Goal: Use online tool/utility: Utilize a website feature to perform a specific function

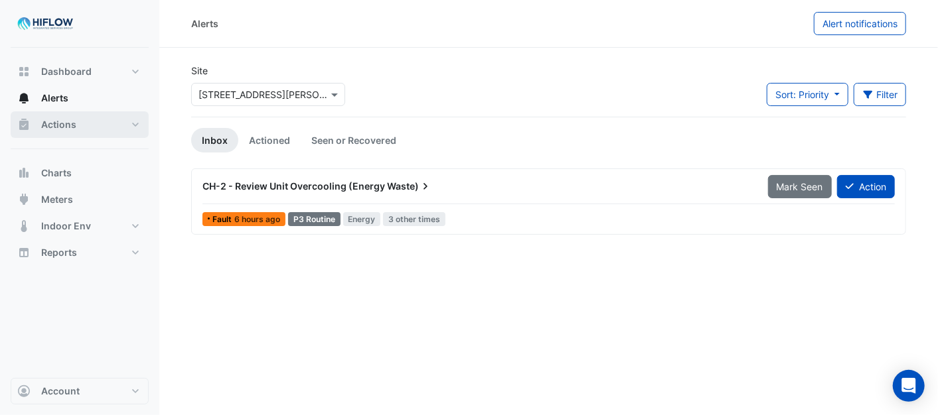
click at [126, 125] on button "Actions" at bounding box center [80, 124] width 138 height 27
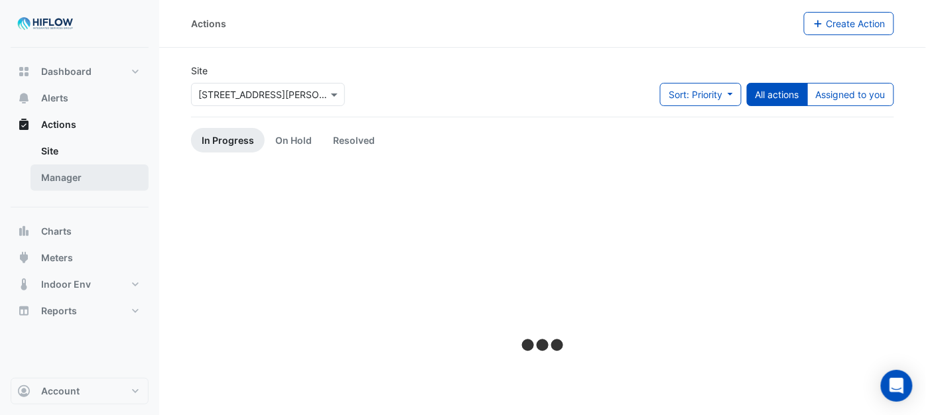
click at [84, 171] on link "Manager" at bounding box center [90, 178] width 118 height 27
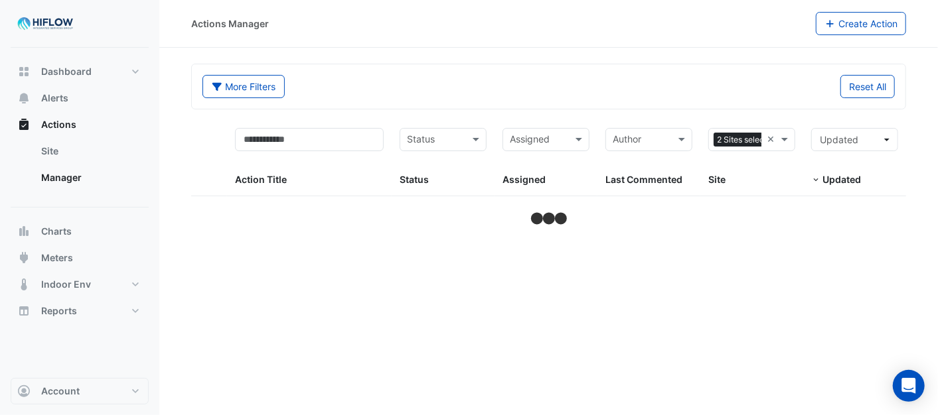
select select "***"
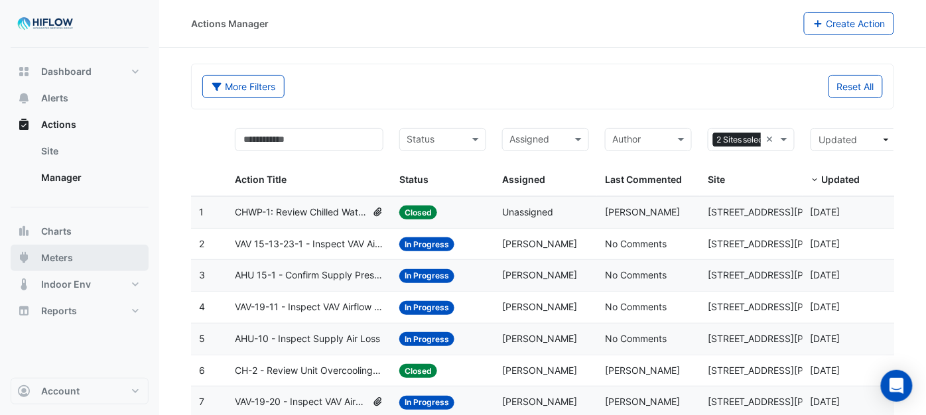
click at [58, 256] on span "Meters" at bounding box center [57, 258] width 32 height 13
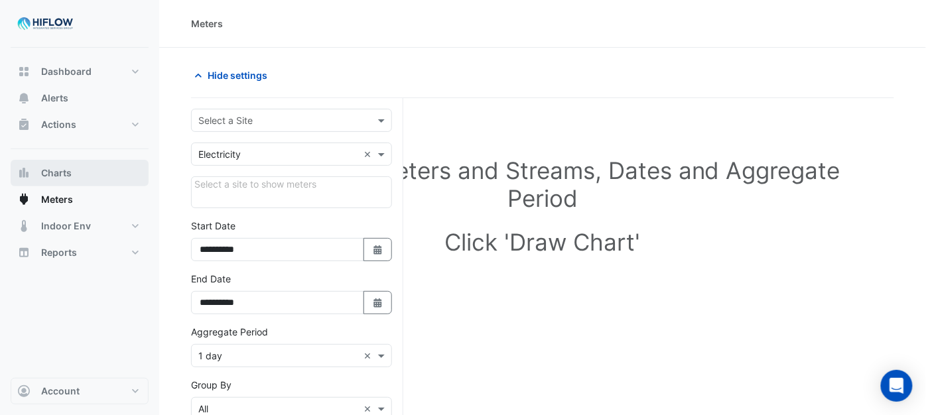
click at [64, 165] on button "Charts" at bounding box center [80, 173] width 138 height 27
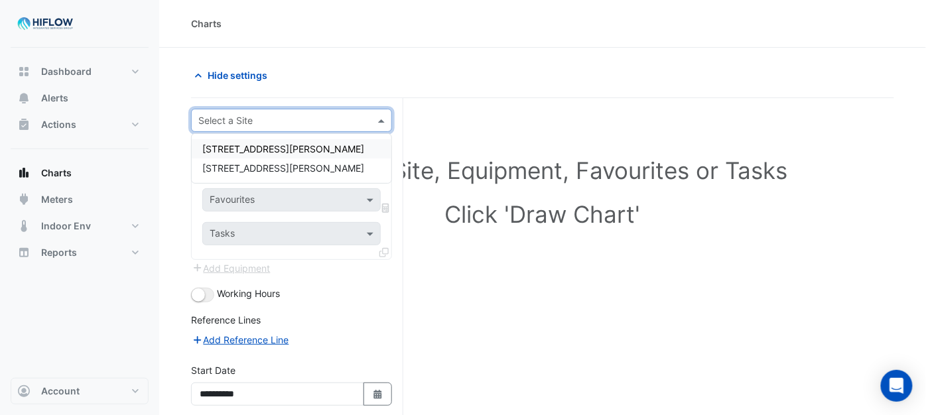
click at [378, 111] on div "Select a Site" at bounding box center [291, 120] width 201 height 23
click at [288, 141] on div "[STREET_ADDRESS][PERSON_NAME]" at bounding box center [292, 148] width 200 height 19
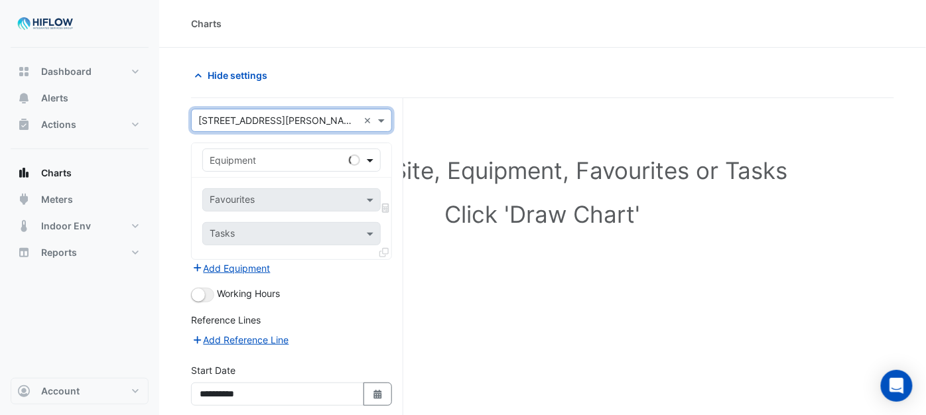
click at [370, 159] on span at bounding box center [372, 160] width 17 height 14
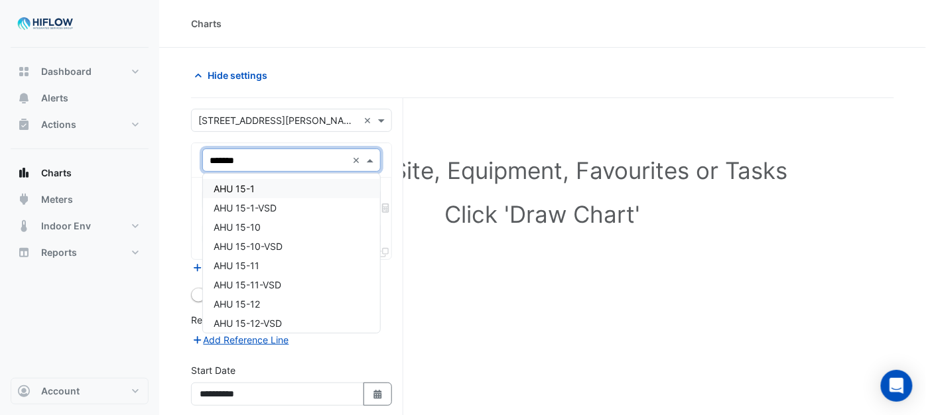
type input "********"
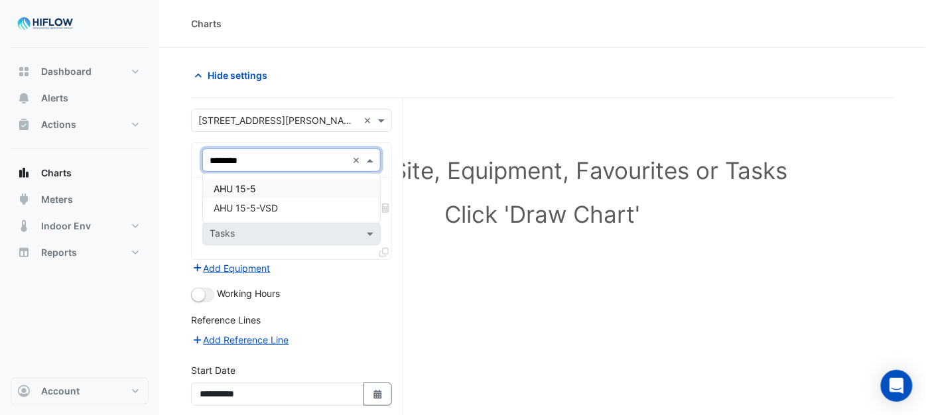
click at [277, 184] on div "AHU 15-5" at bounding box center [291, 188] width 177 height 19
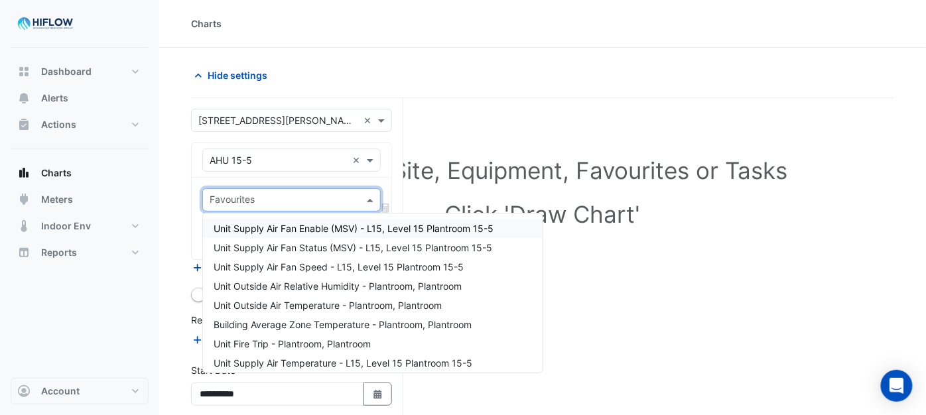
click at [368, 200] on span at bounding box center [372, 200] width 17 height 14
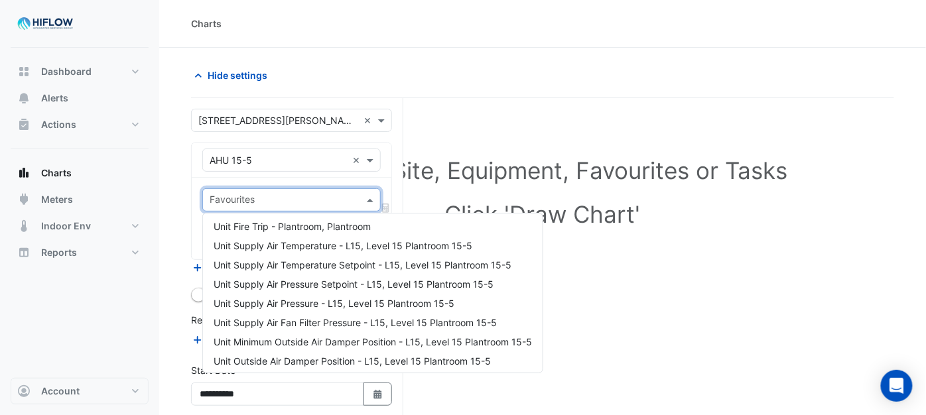
scroll to position [147, 0]
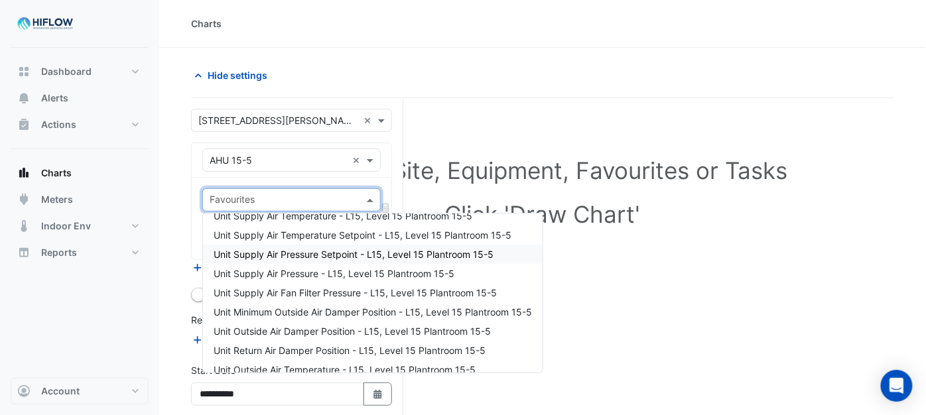
click at [300, 252] on span "Unit Supply Air Pressure Setpoint - L15, Level 15 Plantroom 15-5" at bounding box center [354, 254] width 280 height 11
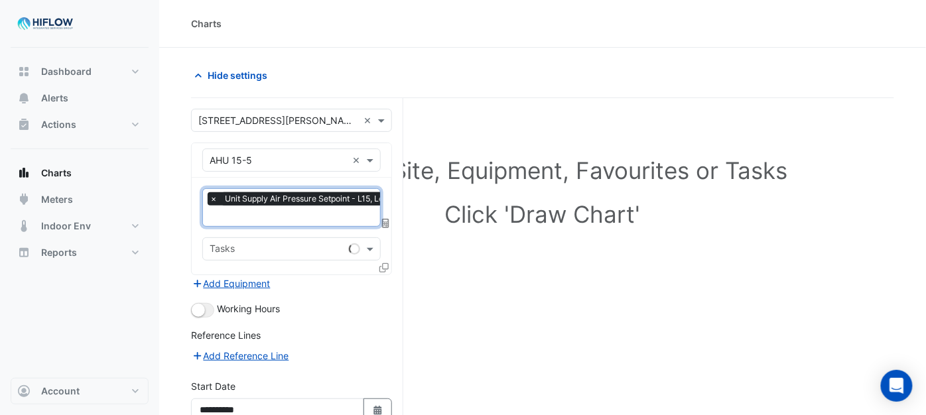
click at [296, 214] on input "text" at bounding box center [341, 217] width 263 height 14
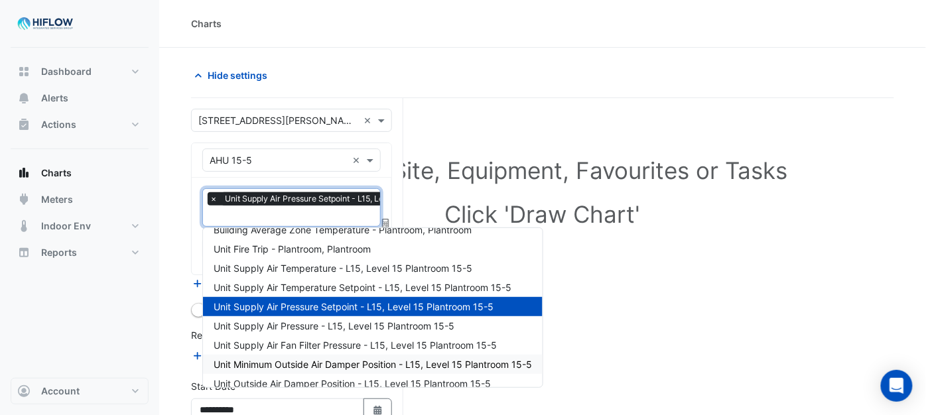
scroll to position [104, 0]
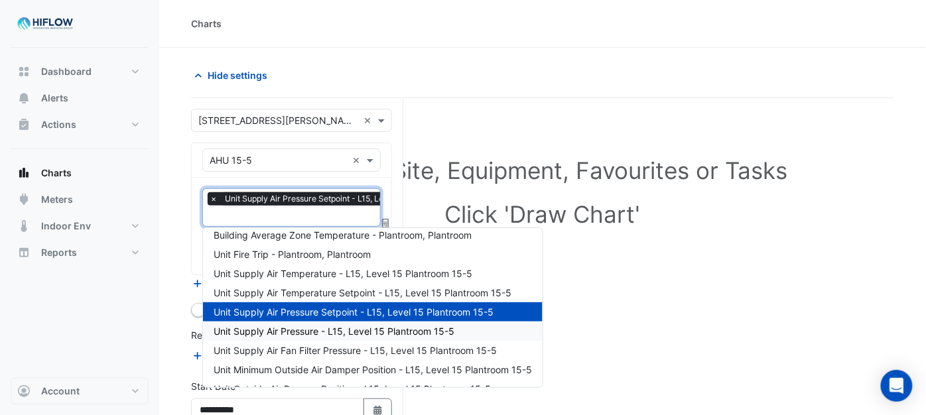
click at [301, 326] on span "Unit Supply Air Pressure - L15, Level 15 Plantroom 15-5" at bounding box center [334, 331] width 241 height 11
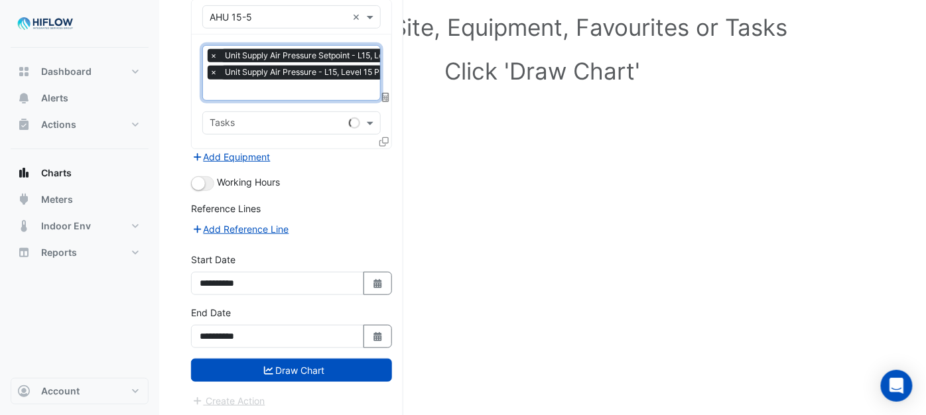
scroll to position [144, 0]
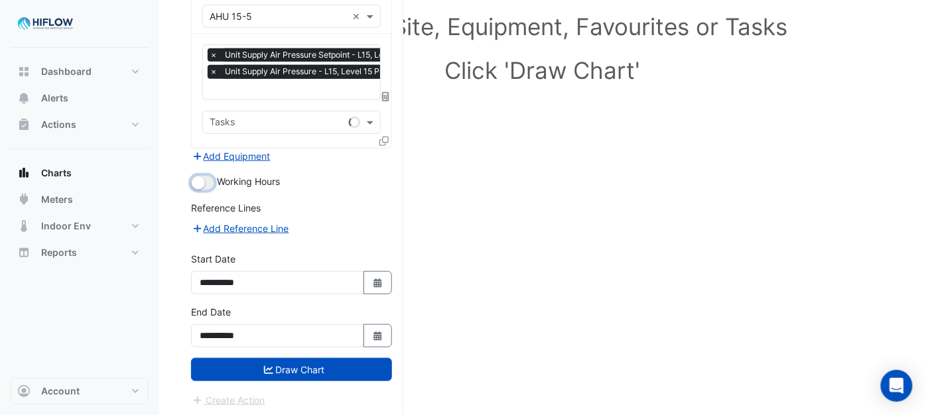
click at [204, 181] on small "button" at bounding box center [198, 183] width 13 height 13
click at [374, 336] on fa-icon "Select Date" at bounding box center [378, 335] width 12 height 11
select select "*"
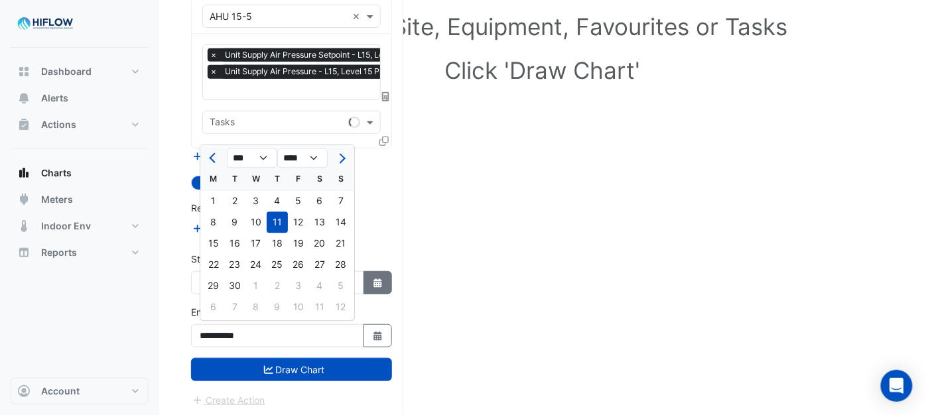
click at [376, 281] on icon "button" at bounding box center [378, 283] width 8 height 9
select select "*"
select select "****"
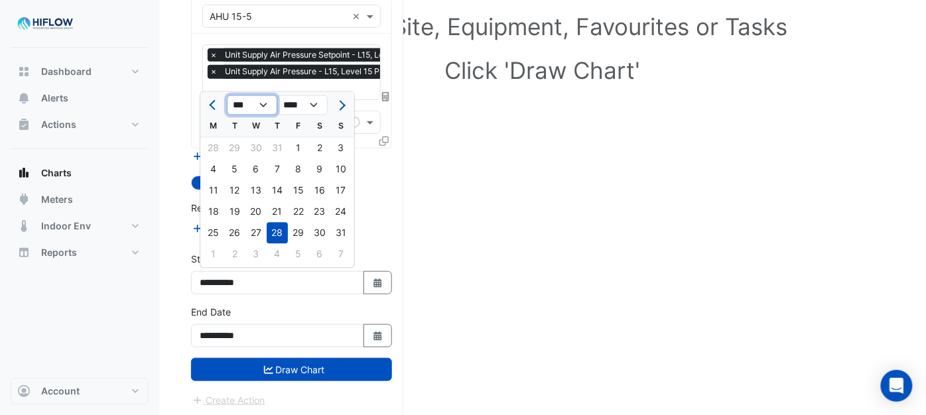
click at [260, 102] on select "*** *** *** *** *** *** *** *** ***" at bounding box center [252, 106] width 50 height 20
select select "*"
click at [227, 96] on select "*** *** *** *** *** *** *** *** ***" at bounding box center [252, 106] width 50 height 20
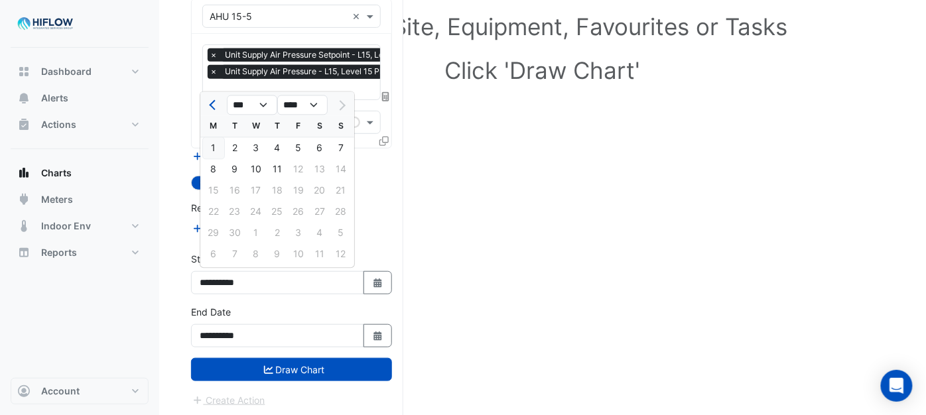
click at [210, 139] on div "1" at bounding box center [213, 148] width 21 height 21
type input "**********"
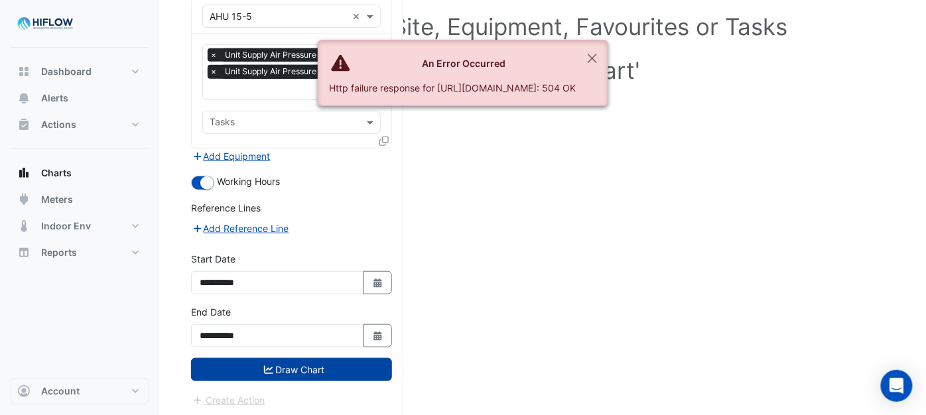
click at [290, 366] on button "Draw Chart" at bounding box center [291, 369] width 201 height 23
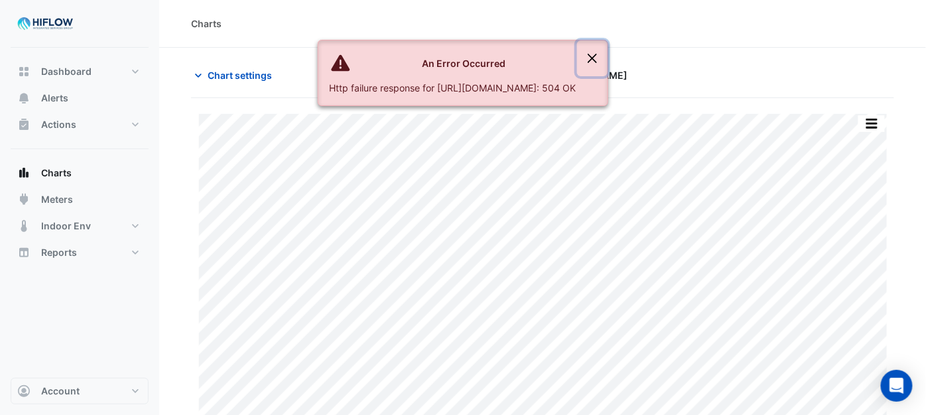
click at [608, 56] on button "Close" at bounding box center [592, 58] width 31 height 36
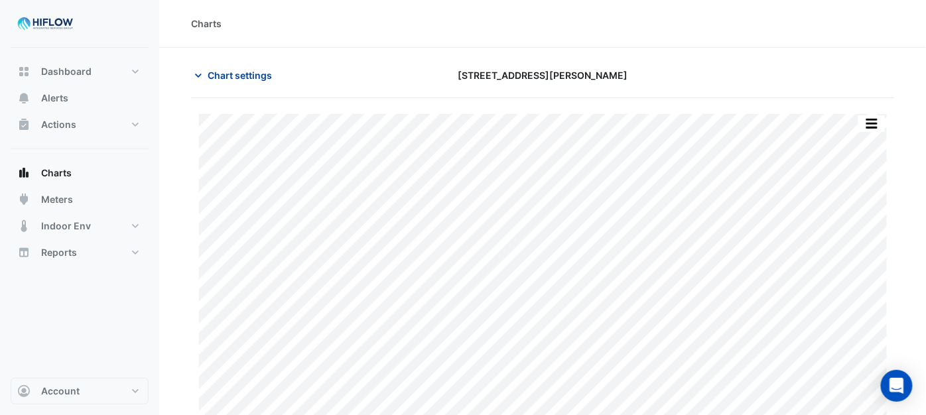
click at [229, 72] on span "Chart settings" at bounding box center [240, 75] width 64 height 14
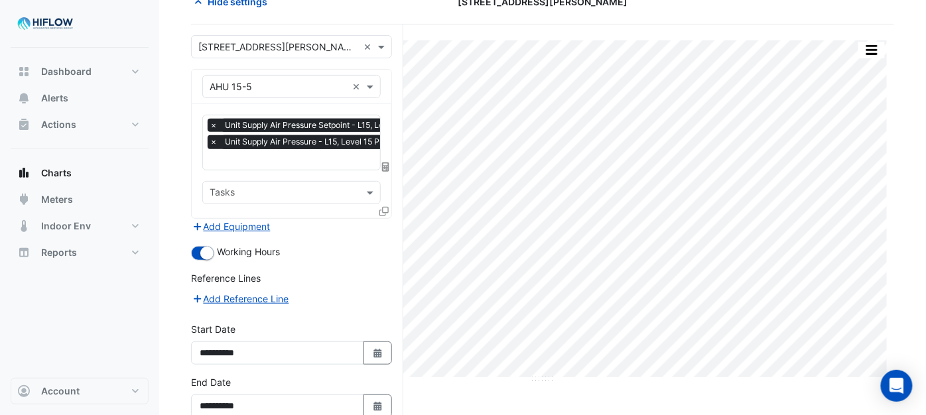
scroll to position [0, 7]
click at [301, 156] on input "text" at bounding box center [334, 161] width 263 height 14
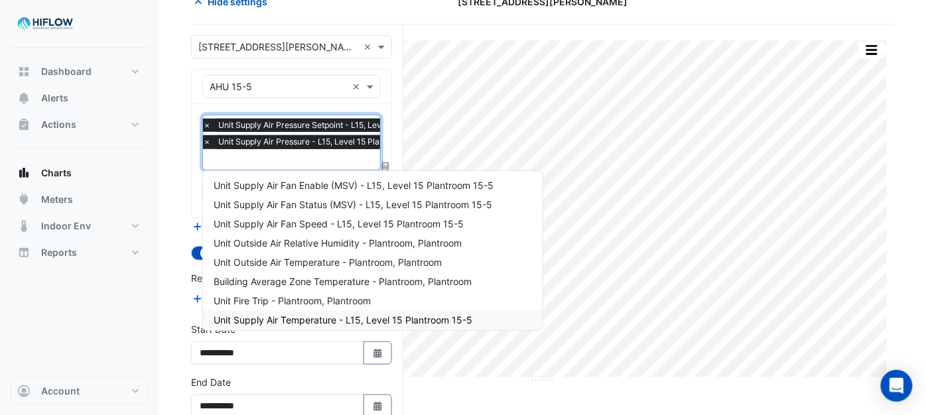
scroll to position [0, 0]
click at [285, 221] on span "Unit Supply Air Fan Speed - L15, Level 15 Plantroom 15-5" at bounding box center [339, 224] width 250 height 11
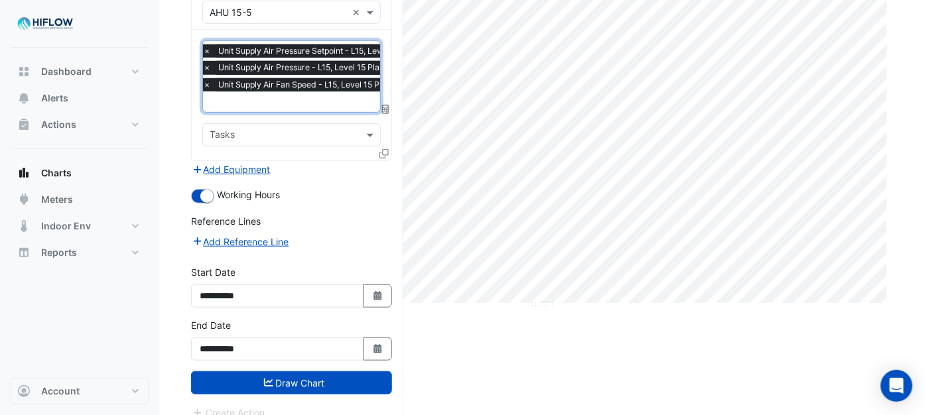
scroll to position [161, 0]
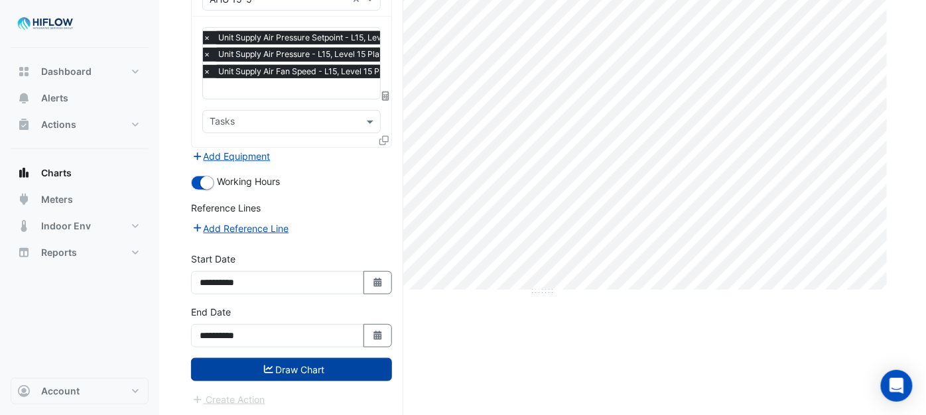
click at [303, 362] on button "Draw Chart" at bounding box center [291, 369] width 201 height 23
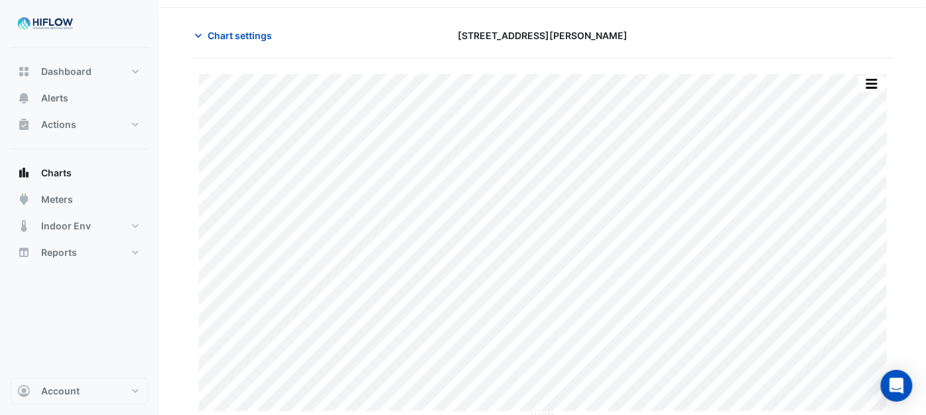
scroll to position [42, 0]
click at [218, 31] on span "Chart settings" at bounding box center [240, 34] width 64 height 14
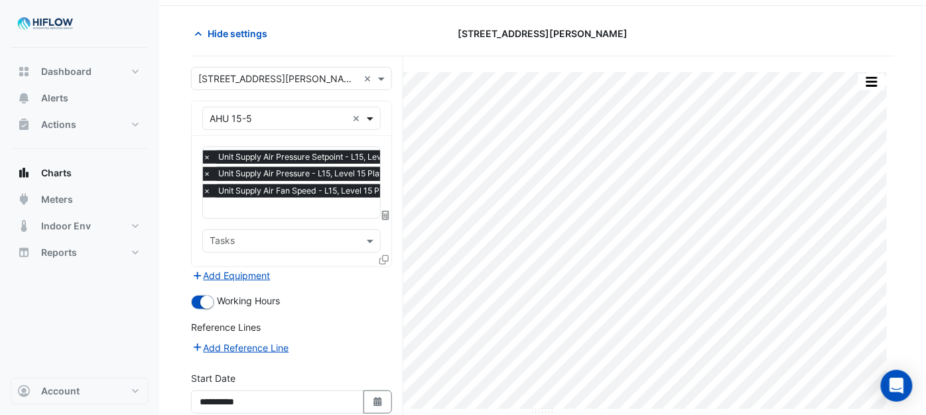
click at [368, 118] on span at bounding box center [372, 118] width 17 height 14
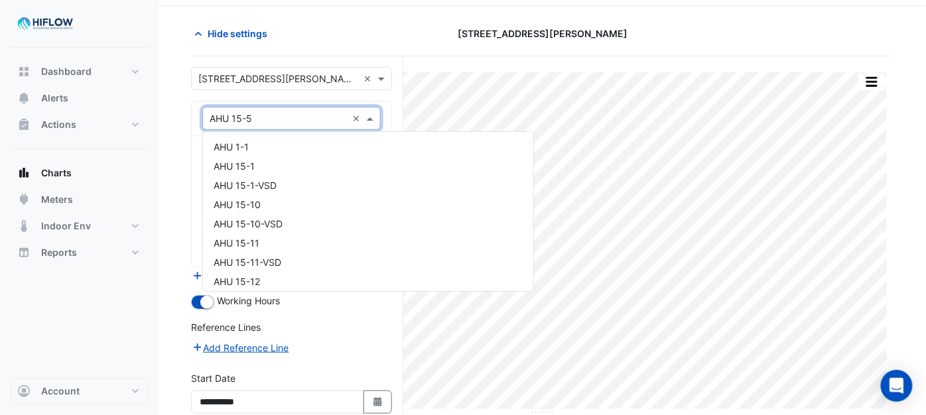
scroll to position [370, 0]
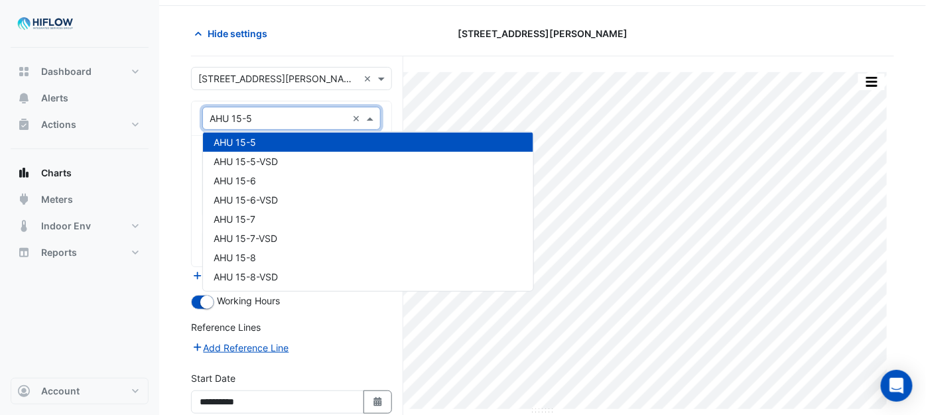
click at [228, 112] on input "text" at bounding box center [278, 119] width 137 height 14
click at [255, 115] on input "text" at bounding box center [278, 119] width 137 height 14
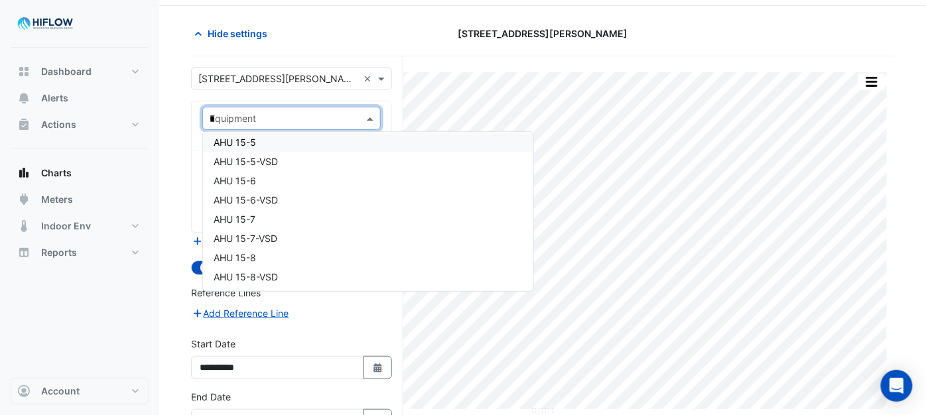
scroll to position [159, 0]
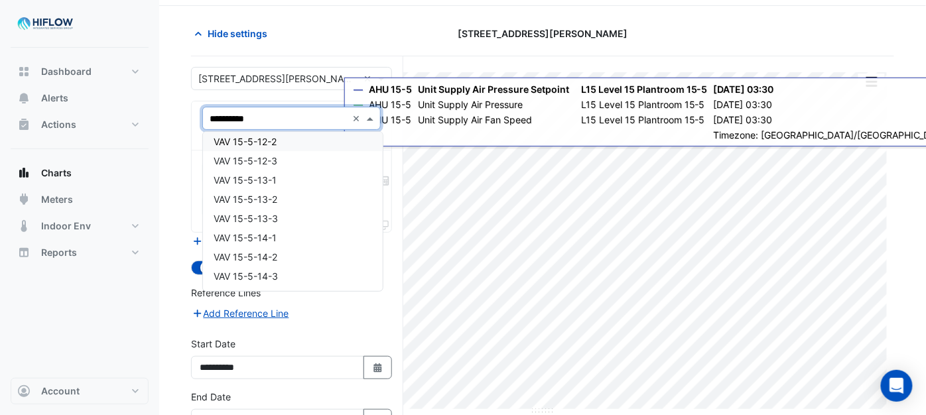
type input "**********"
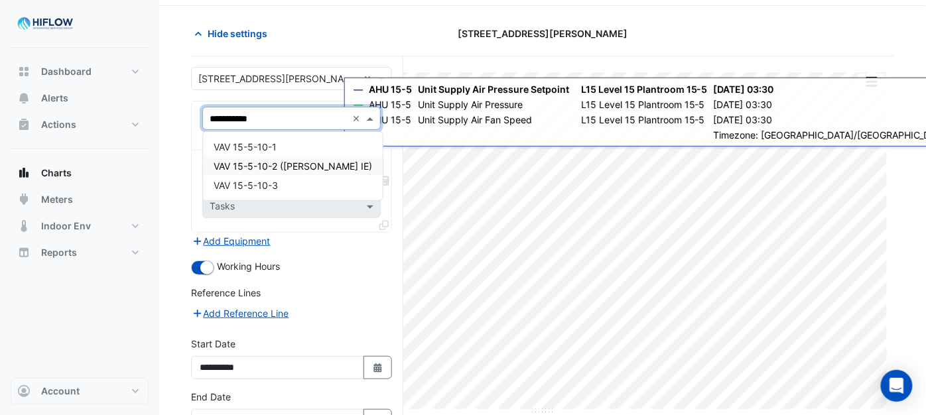
click at [267, 167] on span "VAV 15-5-10-2 ([PERSON_NAME] IE)" at bounding box center [293, 166] width 159 height 11
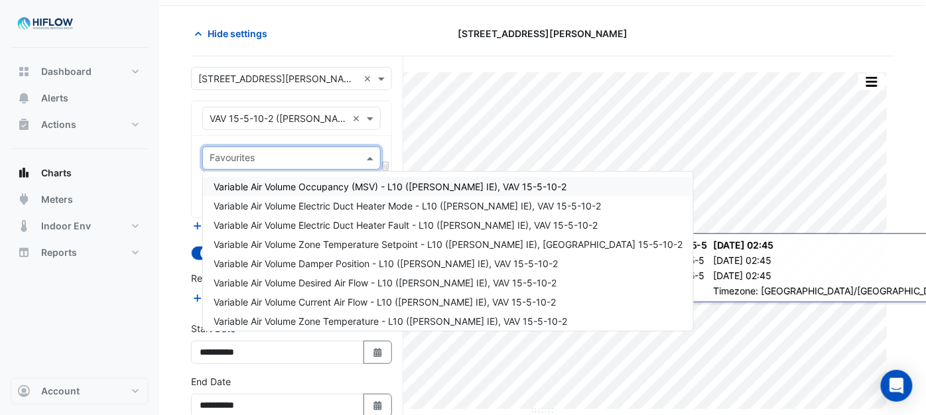
click at [370, 161] on span at bounding box center [372, 158] width 17 height 14
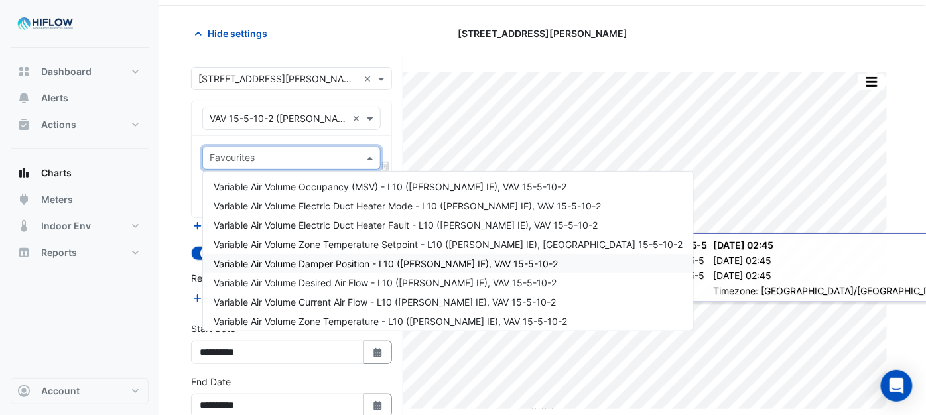
click at [295, 263] on span "Variable Air Volume Damper Position - L10 ([PERSON_NAME] IE), VAV 15-5-10-2" at bounding box center [386, 263] width 344 height 11
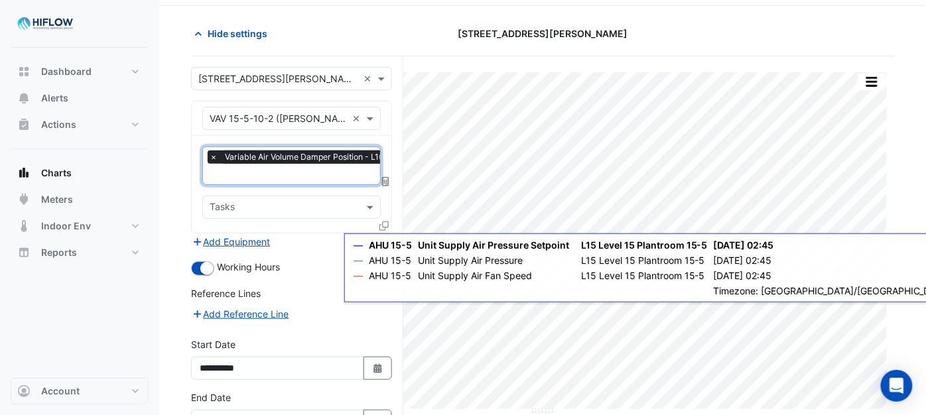
click at [293, 173] on input "text" at bounding box center [371, 176] width 322 height 14
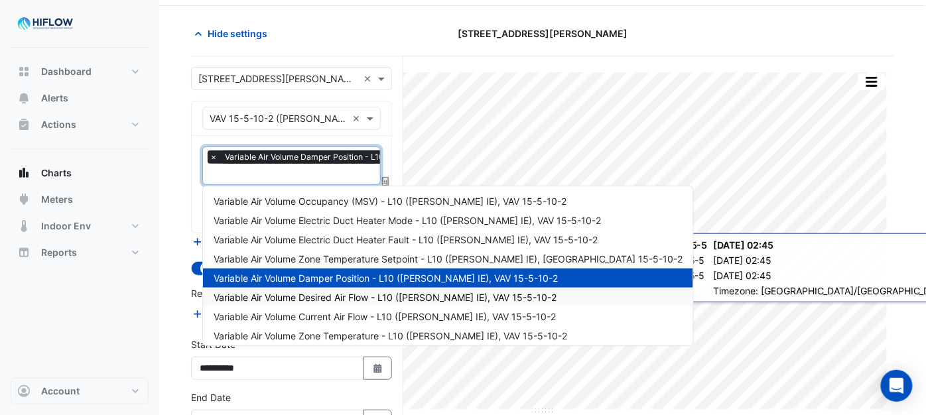
click at [315, 293] on span "Variable Air Volume Desired Air Flow - L10 ([PERSON_NAME] IE), VAV 15-5-10-2" at bounding box center [385, 297] width 343 height 11
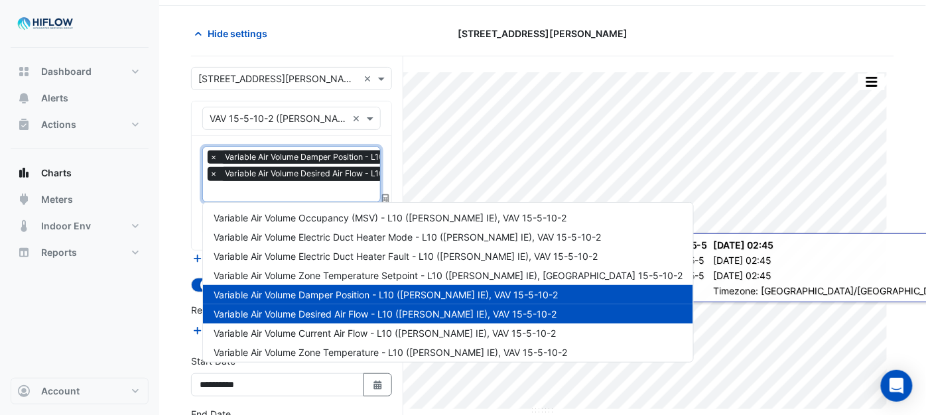
click at [315, 193] on input "text" at bounding box center [371, 193] width 322 height 14
click at [321, 332] on span "Variable Air Volume Current Air Flow - L10 ([PERSON_NAME] IE), VAV 15-5-10-2" at bounding box center [385, 333] width 342 height 11
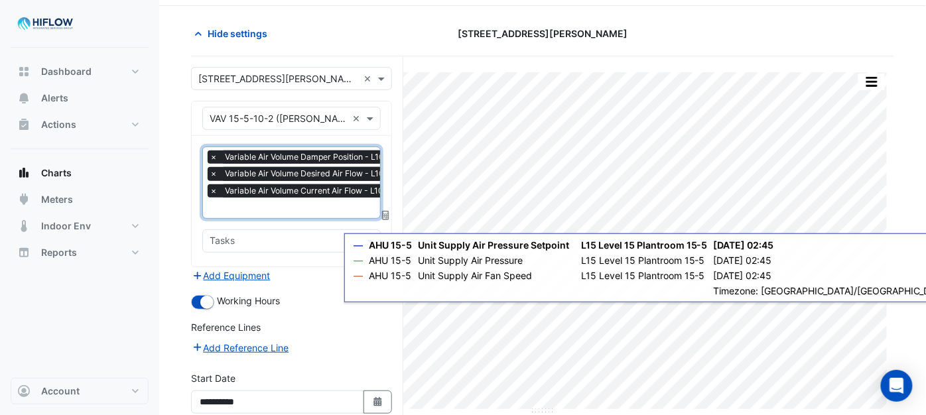
click at [303, 210] on input "text" at bounding box center [371, 209] width 322 height 14
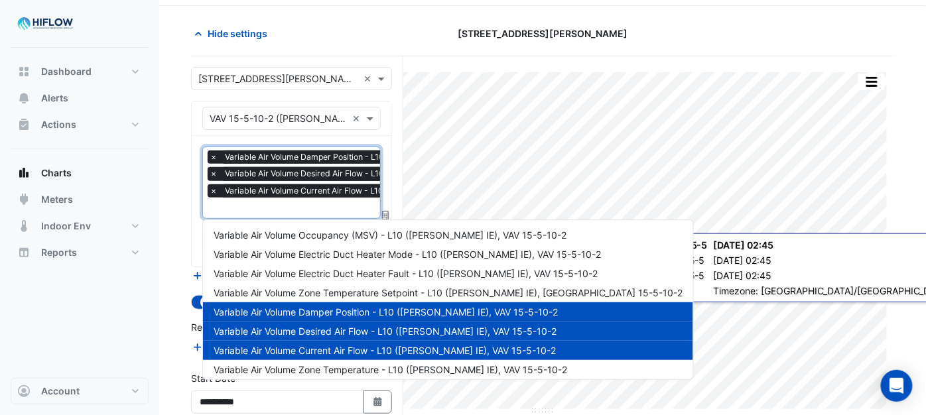
scroll to position [5, 0]
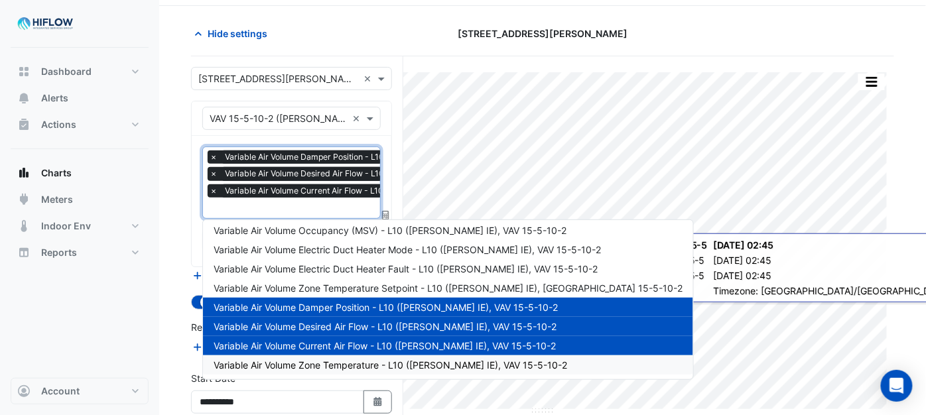
click at [330, 366] on span "Variable Air Volume Zone Temperature - L10 ([PERSON_NAME] IE), VAV 15-5-10-2" at bounding box center [391, 365] width 354 height 11
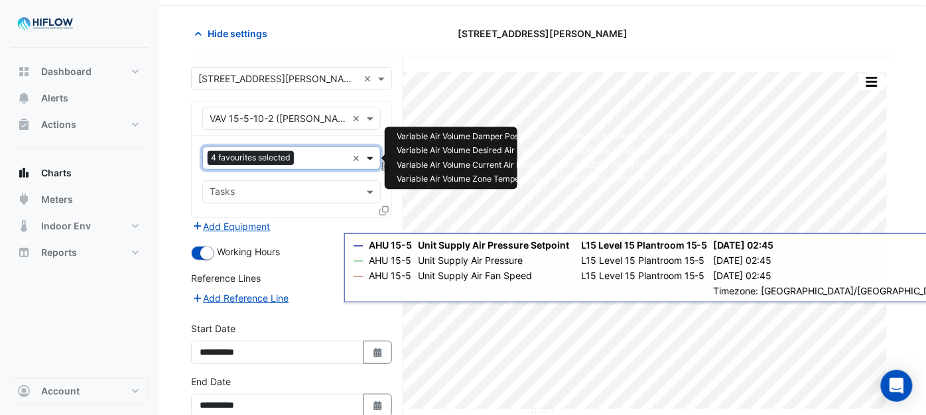
click at [368, 157] on span at bounding box center [372, 158] width 17 height 14
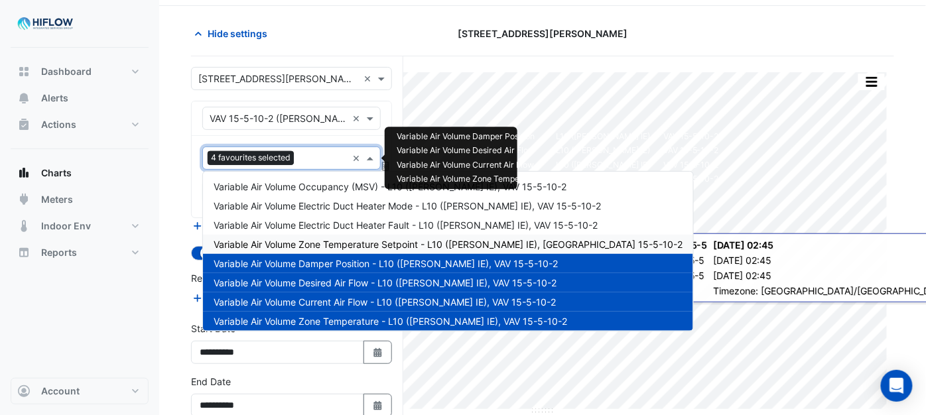
click at [322, 241] on span "Variable Air Volume Zone Temperature Setpoint - L10 ([PERSON_NAME] IE), [GEOGRA…" at bounding box center [448, 244] width 469 height 11
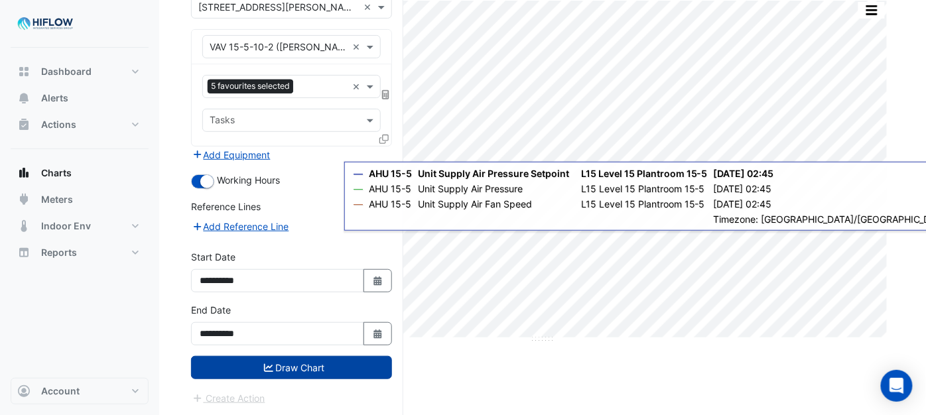
click at [284, 372] on button "Draw Chart" at bounding box center [291, 367] width 201 height 23
